Goal: Transaction & Acquisition: Purchase product/service

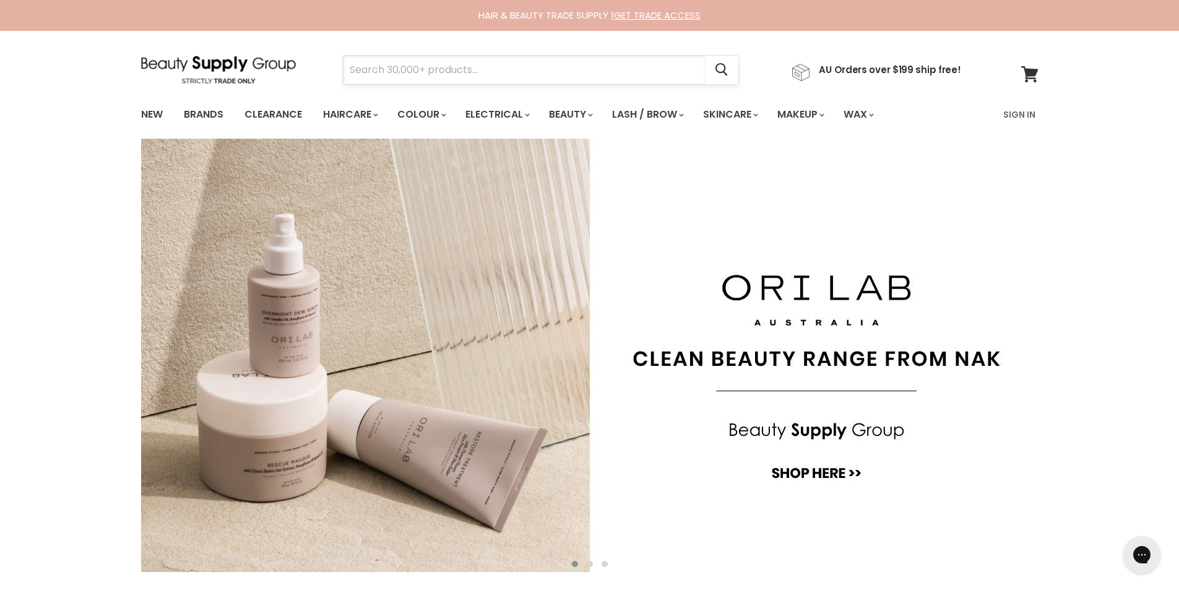
click at [357, 64] on input "Search" at bounding box center [525, 70] width 362 height 28
type input "hair"
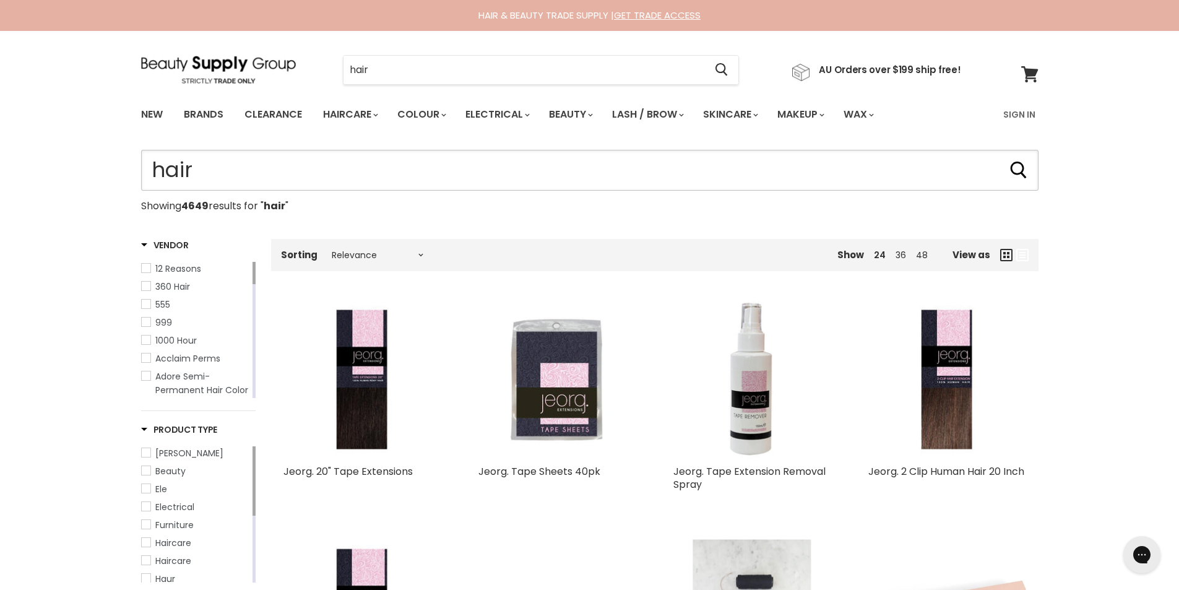
click at [258, 163] on input "hair" at bounding box center [590, 170] width 898 height 41
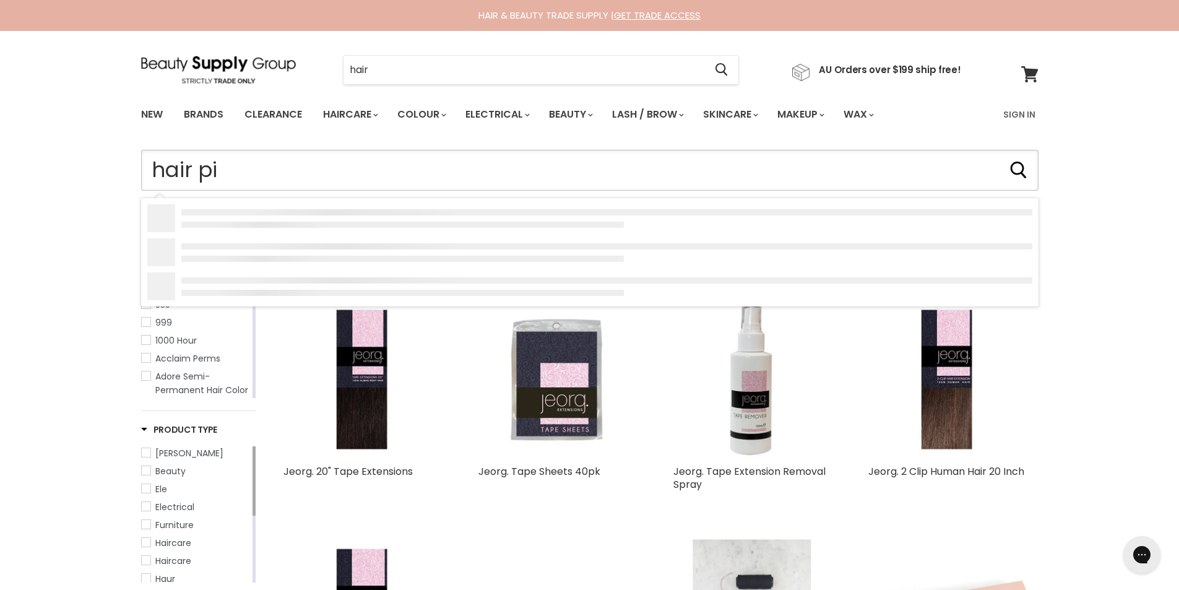
type input "hair pin"
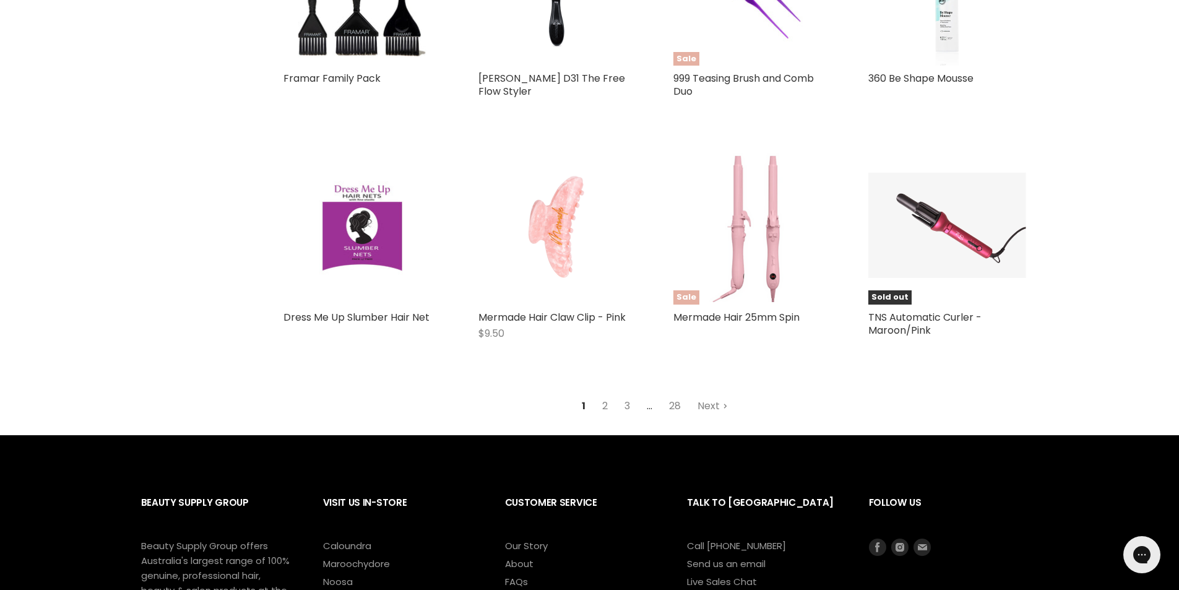
scroll to position [1424, 0]
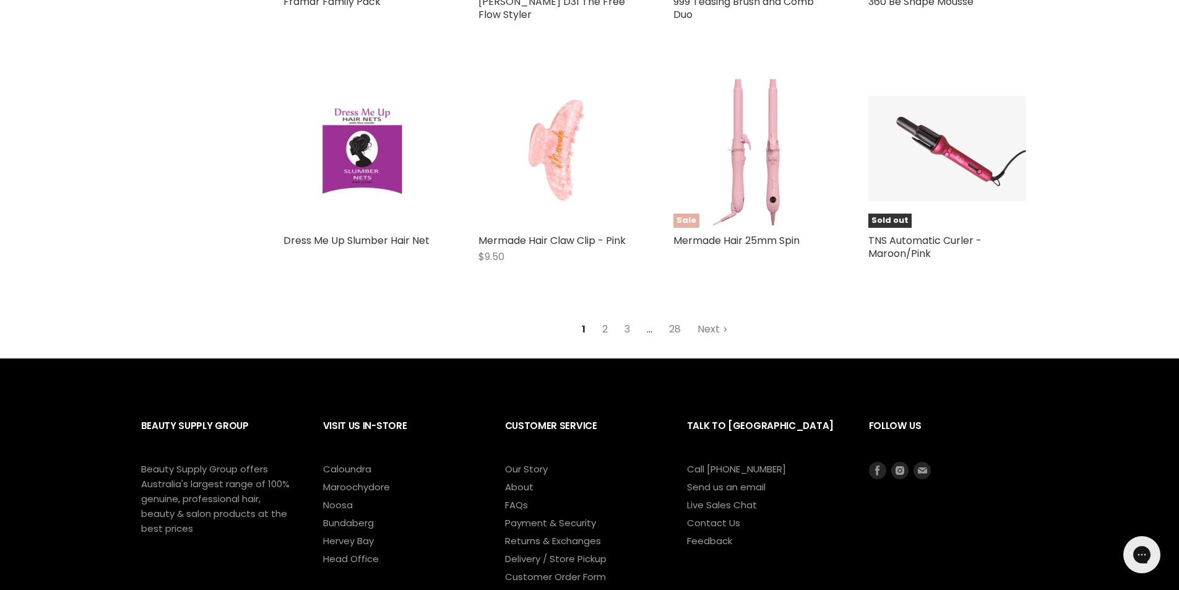
click at [715, 331] on link "Next" at bounding box center [713, 329] width 44 height 22
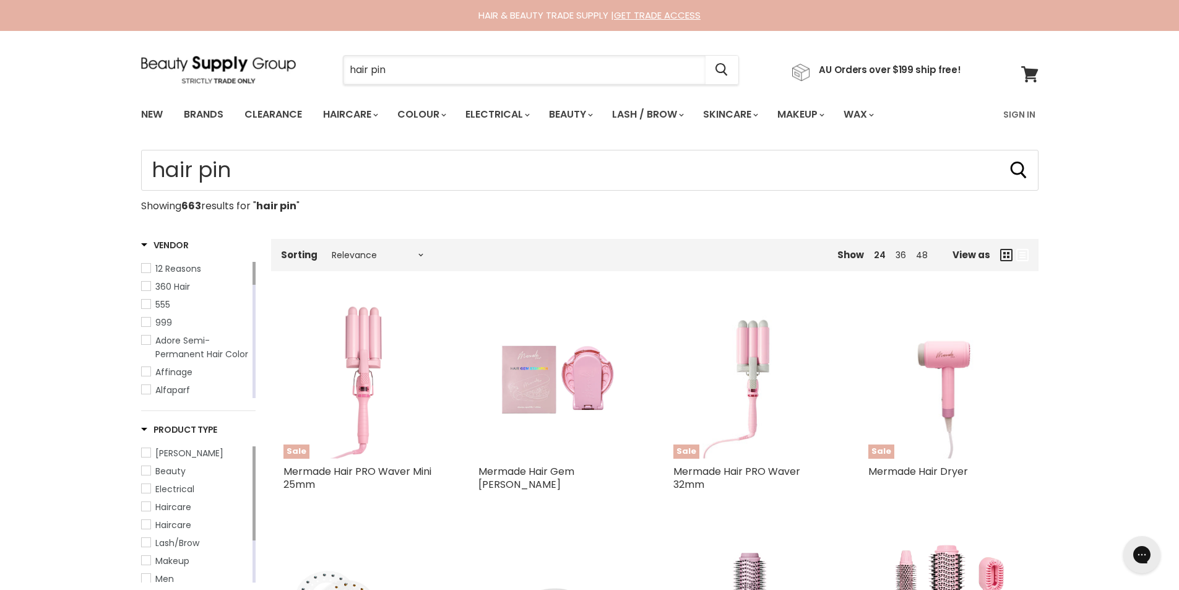
drag, startPoint x: 412, startPoint y: 64, endPoint x: 302, endPoint y: 69, distance: 109.7
click at [302, 69] on div "hair pin Cancel AU Orders over $199 ship free!" at bounding box center [551, 70] width 820 height 28
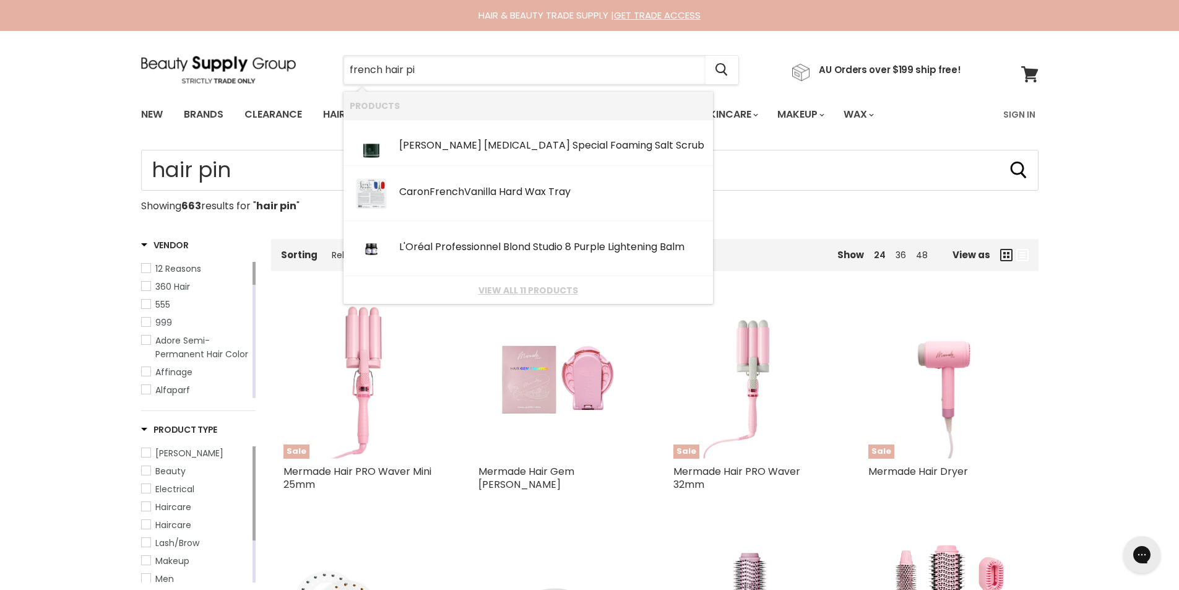
type input "french hair pin"
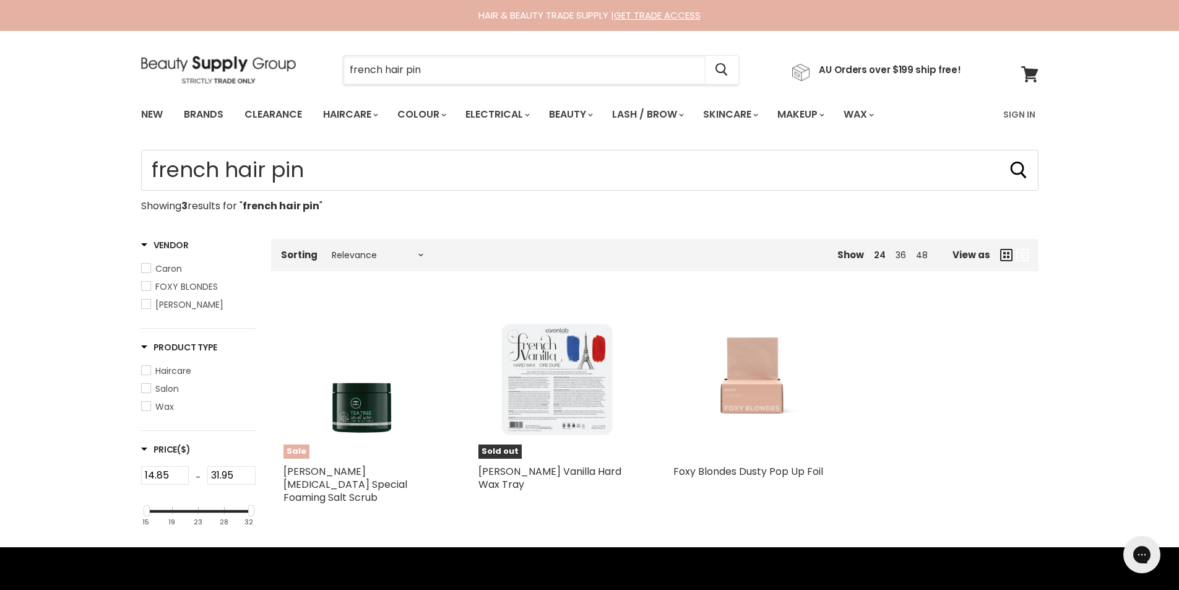
drag, startPoint x: 436, startPoint y: 72, endPoint x: 287, endPoint y: 60, distance: 150.3
click at [287, 60] on div "french hair pin Cancel AU Orders over $199 ship free!" at bounding box center [551, 70] width 820 height 28
type input "chignon pin"
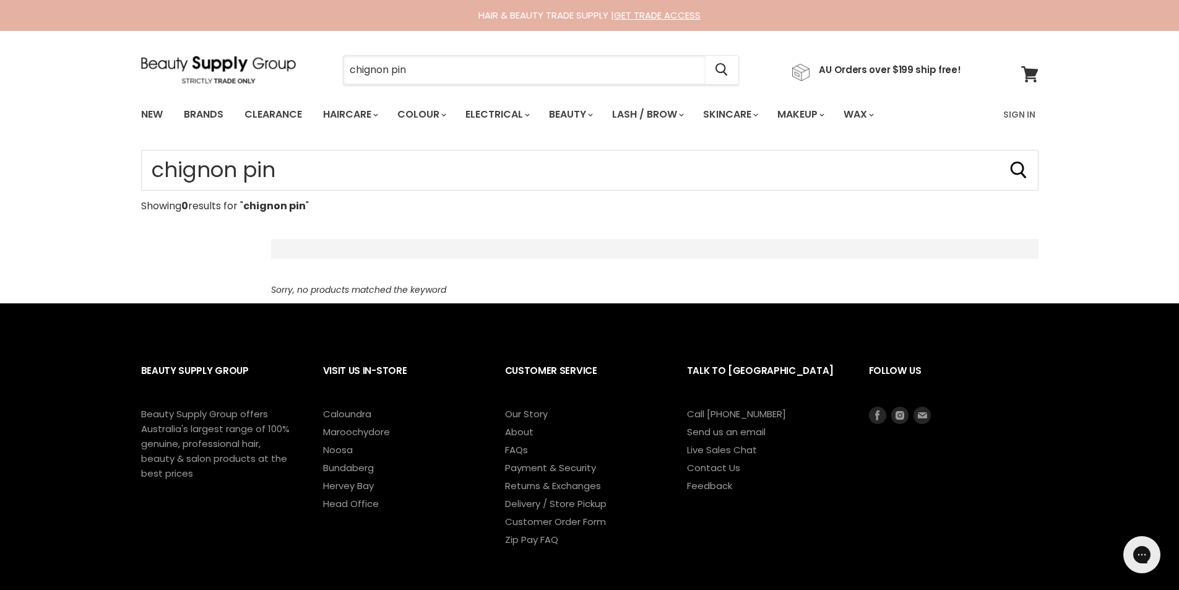
drag, startPoint x: 418, startPoint y: 69, endPoint x: 311, endPoint y: 69, distance: 107.7
click at [311, 69] on div "chignon pin Cancel" at bounding box center [540, 70] width 459 height 28
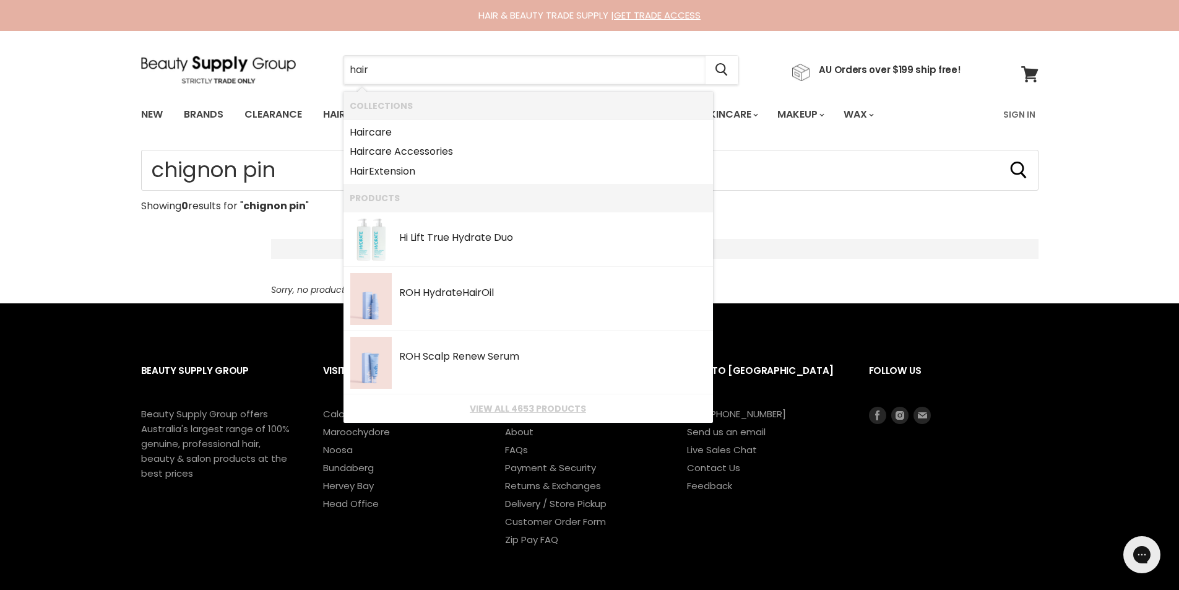
type input "hair"
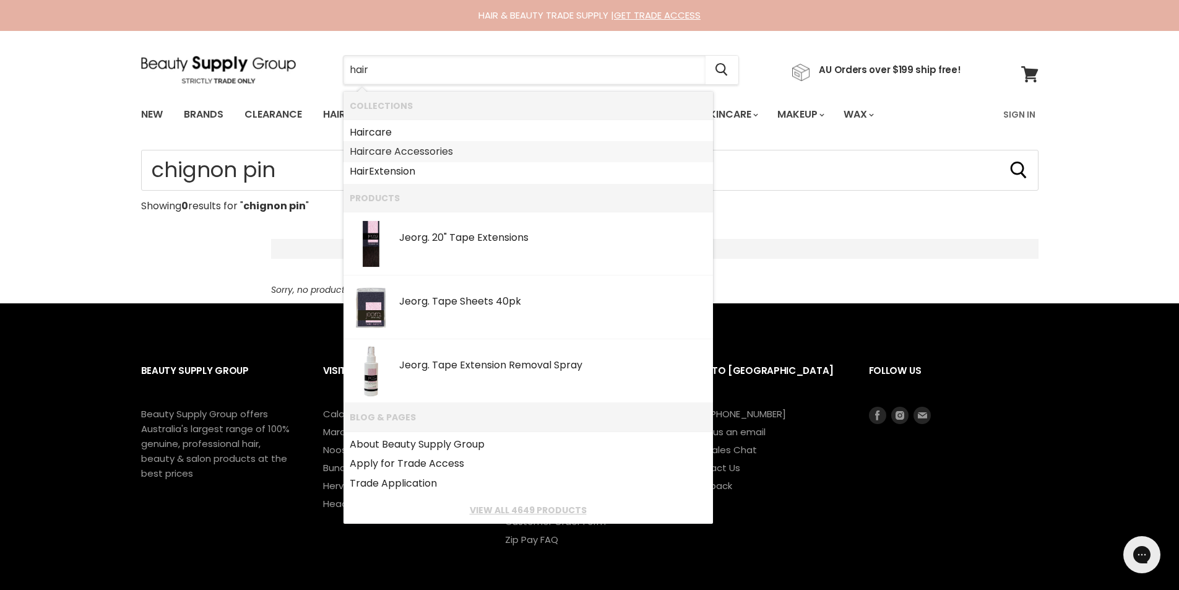
click at [412, 152] on link "Hair care Accessories" at bounding box center [528, 152] width 357 height 20
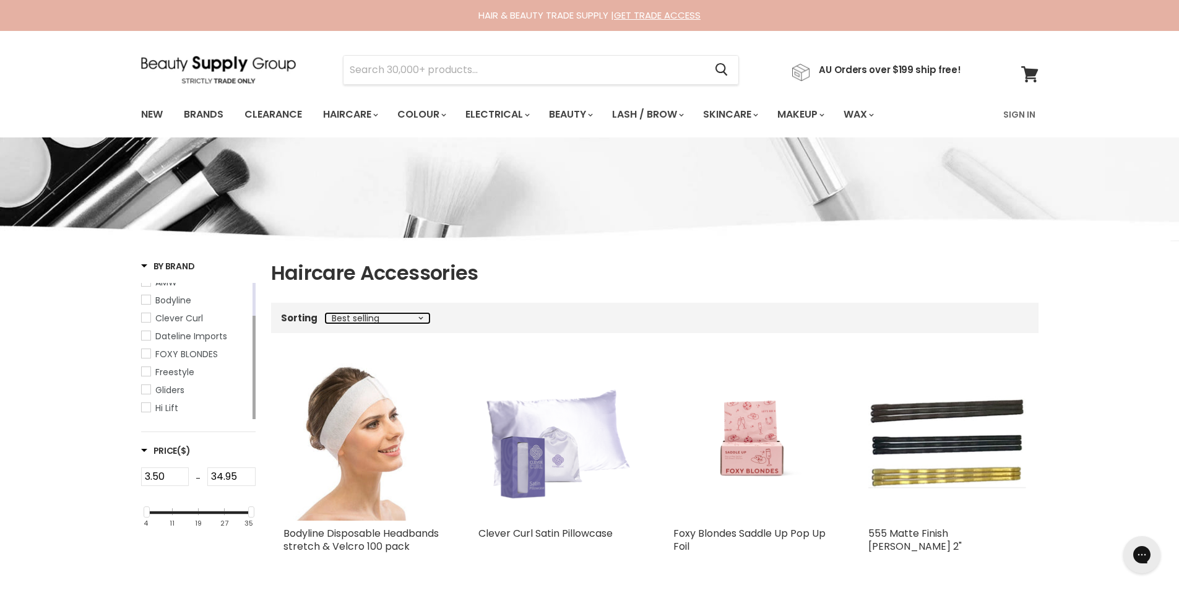
click at [422, 316] on select "Best selling Featured Alphabetically, A-Z Alphabetically, Z-A Price, low to hig…" at bounding box center [378, 318] width 104 height 10
select select "created-descending"
click at [326, 313] on select "Best selling Featured Alphabetically, A-Z Alphabetically, Z-A Price, low to hig…" at bounding box center [378, 318] width 104 height 10
select select "created-descending"
click at [284, 113] on link "Clearance" at bounding box center [273, 115] width 76 height 26
